Goal: Transaction & Acquisition: Book appointment/travel/reservation

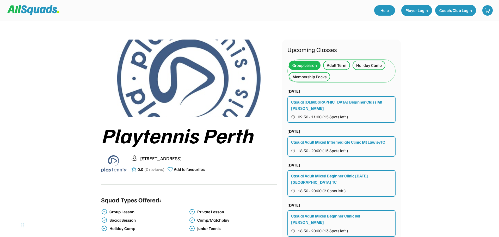
click at [342, 68] on div "Adult Term" at bounding box center [337, 65] width 20 height 6
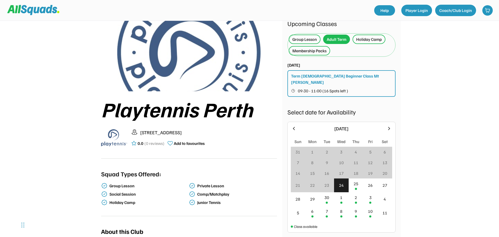
scroll to position [52, 0]
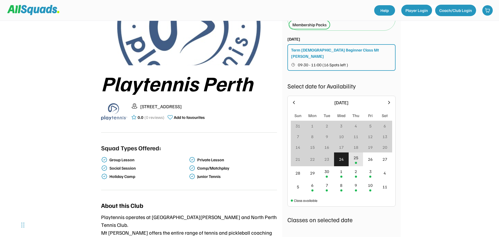
click at [361, 155] on div "25" at bounding box center [356, 160] width 15 height 14
click at [375, 169] on div "3" at bounding box center [370, 174] width 15 height 14
click at [357, 169] on div "2" at bounding box center [356, 174] width 15 height 14
click at [345, 169] on div "1" at bounding box center [341, 174] width 15 height 14
click at [331, 170] on div "30" at bounding box center [327, 174] width 15 height 14
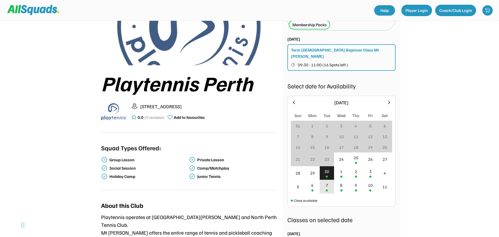
click at [326, 182] on div "7" at bounding box center [327, 185] width 2 height 6
click at [315, 180] on div "6" at bounding box center [312, 187] width 15 height 14
click at [366, 181] on div "10" at bounding box center [370, 187] width 15 height 14
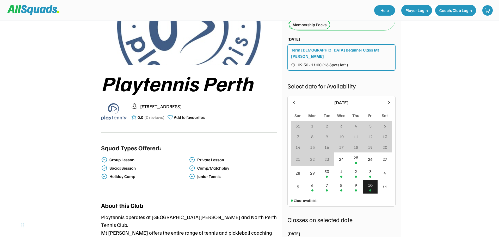
click at [424, 177] on div "Playtennis [GEOGRAPHIC_DATA] [STREET_ADDRESS] 0.0 (0 reviews) Add to favourites…" at bounding box center [249, 224] width 499 height 552
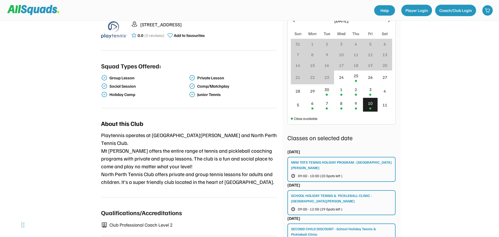
scroll to position [104, 0]
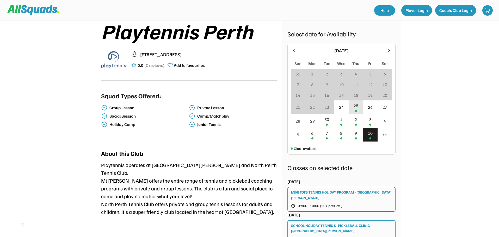
click at [358, 101] on div "25" at bounding box center [356, 108] width 15 height 14
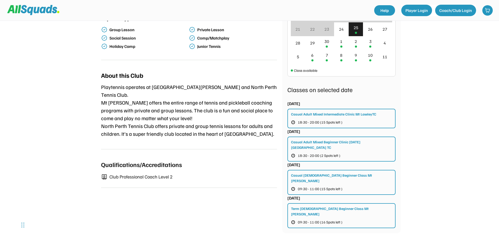
scroll to position [156, 0]
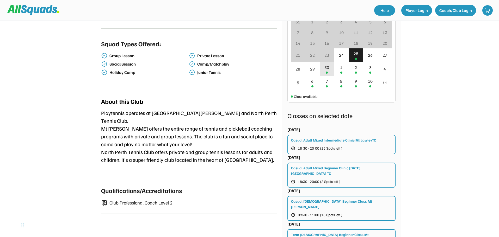
click at [328, 64] on div "30" at bounding box center [326, 67] width 5 height 6
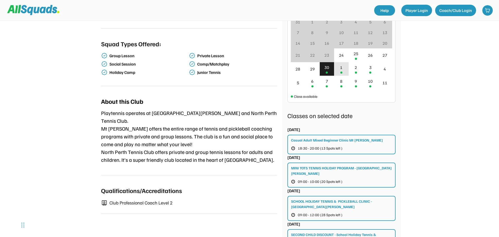
click at [343, 65] on div "1" at bounding box center [341, 69] width 15 height 14
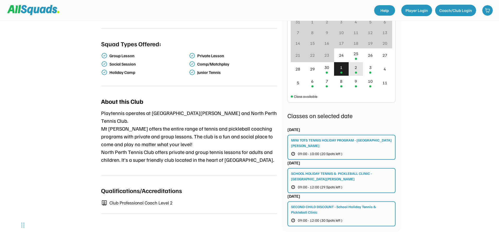
click at [354, 64] on div "2" at bounding box center [356, 69] width 15 height 14
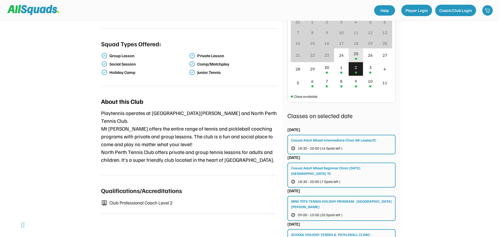
click at [358, 52] on div "25" at bounding box center [356, 55] width 15 height 14
click at [368, 64] on div "3" at bounding box center [370, 69] width 15 height 14
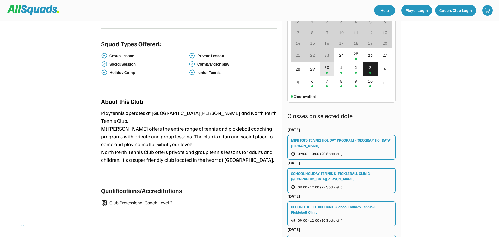
click at [329, 66] on div "30" at bounding box center [327, 69] width 15 height 14
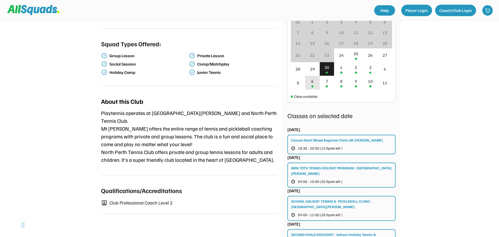
click at [316, 76] on div "6" at bounding box center [312, 83] width 15 height 14
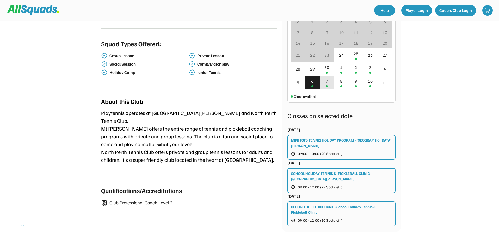
click at [329, 82] on div "7" at bounding box center [327, 83] width 15 height 14
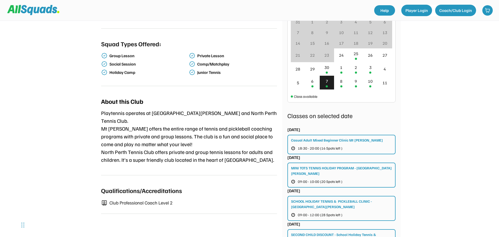
scroll to position [182, 0]
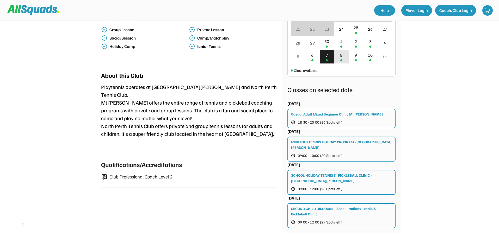
click at [339, 57] on div "8" at bounding box center [341, 57] width 15 height 14
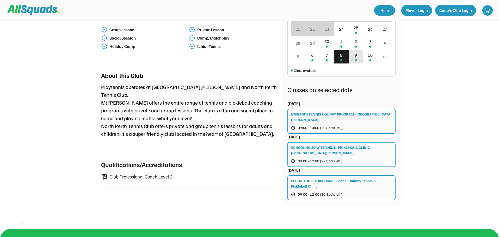
click at [354, 51] on div "9" at bounding box center [356, 57] width 15 height 14
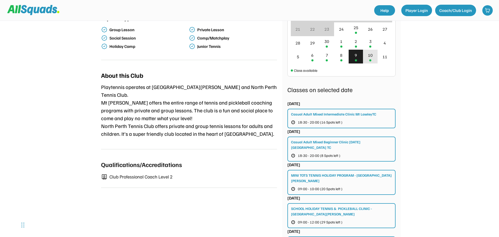
click at [366, 50] on div "10" at bounding box center [370, 57] width 15 height 14
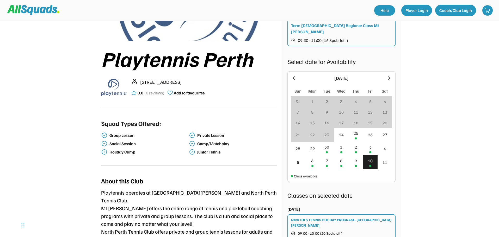
scroll to position [26, 0]
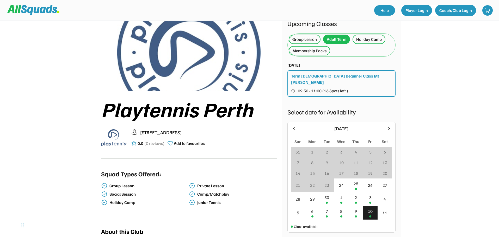
click at [324, 48] on div "Membership Packs" at bounding box center [309, 51] width 34 height 6
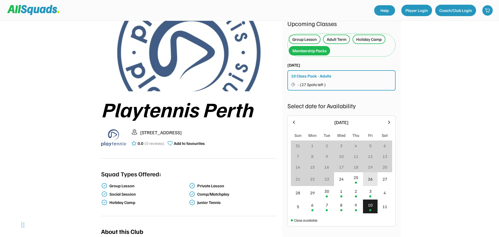
click at [361, 181] on div "25" at bounding box center [356, 180] width 15 height 14
click at [367, 38] on div "Holiday Camp" at bounding box center [369, 39] width 26 height 6
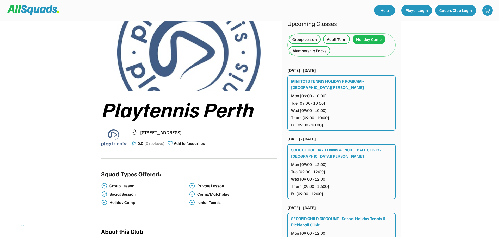
click at [341, 41] on div "Adult Term" at bounding box center [337, 39] width 20 height 6
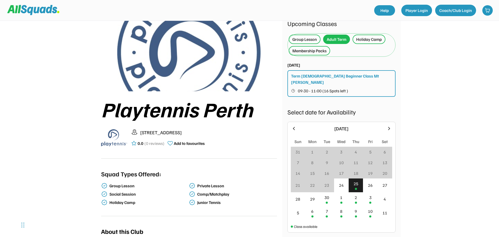
click at [312, 41] on div "Group Lesson" at bounding box center [304, 39] width 24 height 6
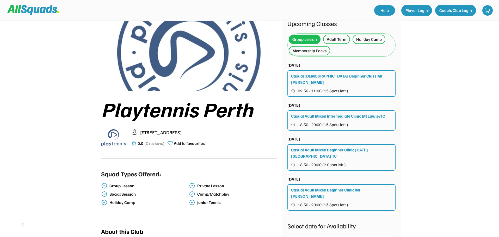
click at [333, 113] on div "Casual Adult Mixed Intermediate Clinic Mt LawleyTC 18:30 - 20:00 (15 Spots left…" at bounding box center [341, 121] width 108 height 20
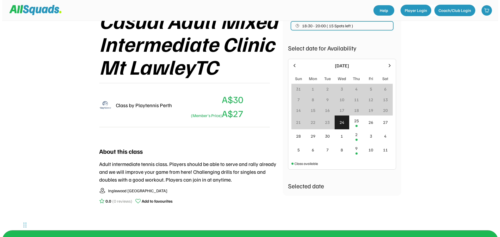
scroll to position [78, 0]
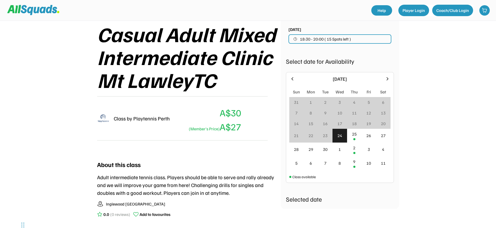
click at [344, 40] on span "18:30 - 20:00 ( 15 Spots left )" at bounding box center [325, 39] width 51 height 4
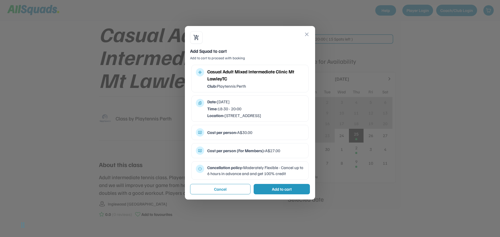
click at [284, 193] on div "Add to cart" at bounding box center [282, 189] width 20 height 6
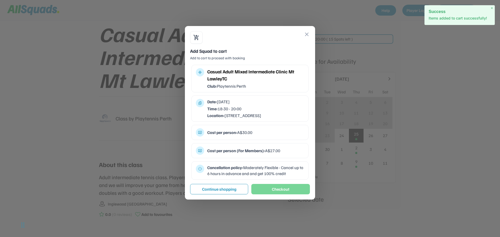
click at [290, 195] on button "Checkout" at bounding box center [280, 189] width 59 height 10
